Goal: Information Seeking & Learning: Learn about a topic

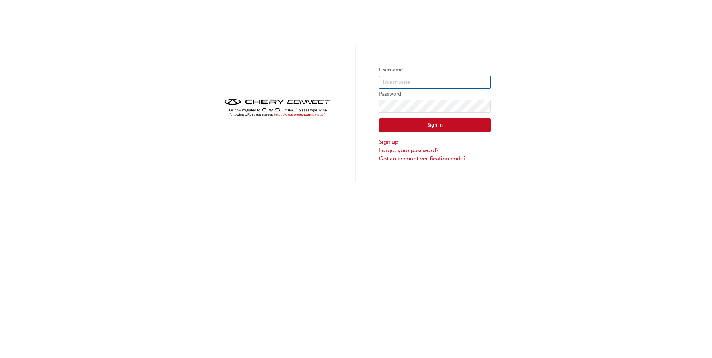
click at [427, 86] on input "text" at bounding box center [435, 82] width 112 height 13
type input "CHAU2085"
click button "Sign In" at bounding box center [435, 125] width 112 height 14
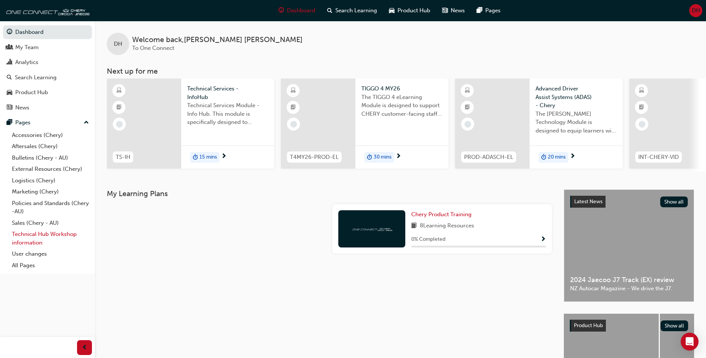
click at [38, 238] on link "Technical Hub Workshop information" at bounding box center [50, 239] width 83 height 20
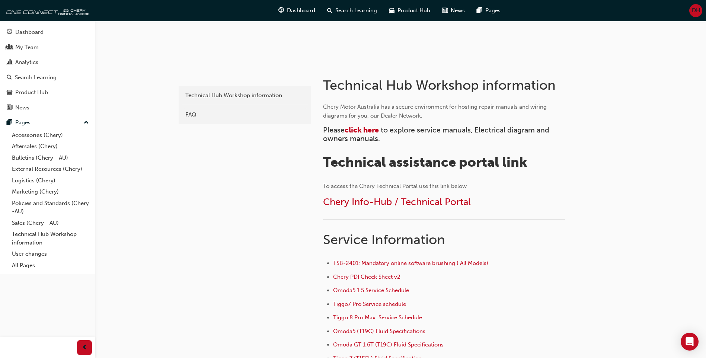
scroll to position [112, 0]
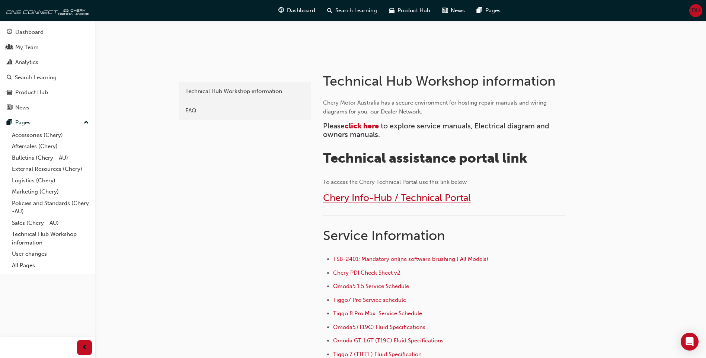
click at [433, 197] on span "Chery Info-Hub / Technical Portal" at bounding box center [397, 198] width 148 height 12
